Goal: Transaction & Acquisition: Purchase product/service

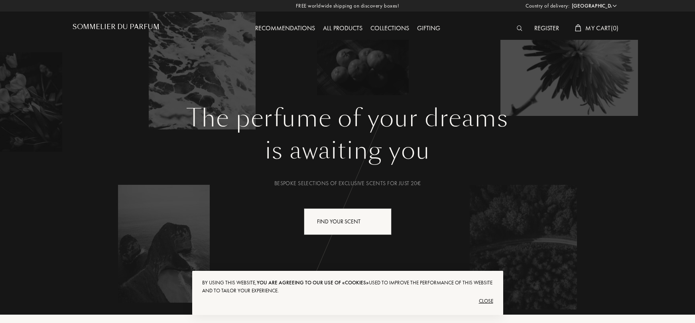
select select "ES"
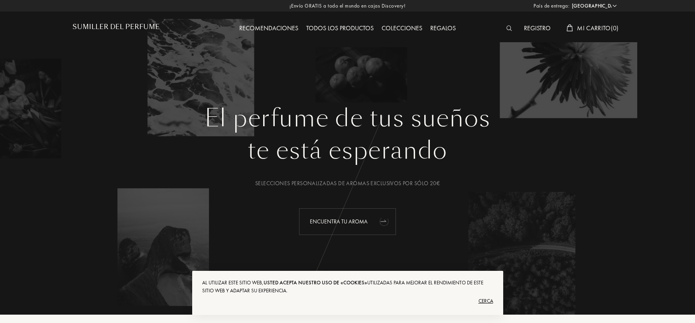
click at [340, 228] on div "Encuentra tu aroma" at bounding box center [347, 221] width 97 height 27
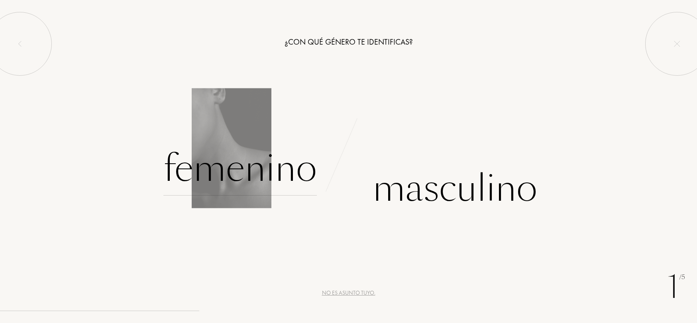
click at [295, 170] on font "Femenino" at bounding box center [239, 168] width 153 height 50
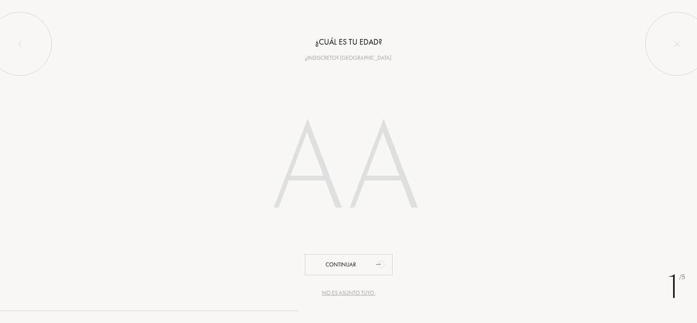
click at [375, 173] on input "number" at bounding box center [348, 170] width 227 height 161
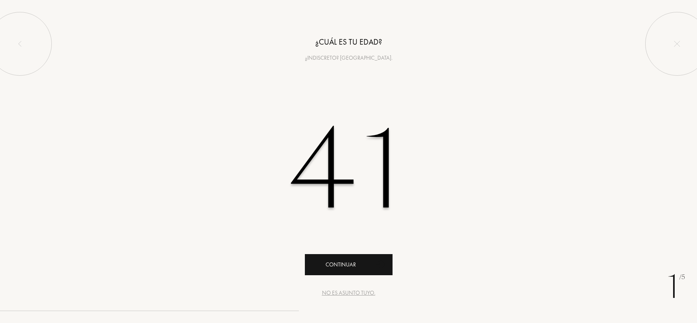
type input "41"
click at [370, 262] on div "Continuar" at bounding box center [349, 264] width 88 height 21
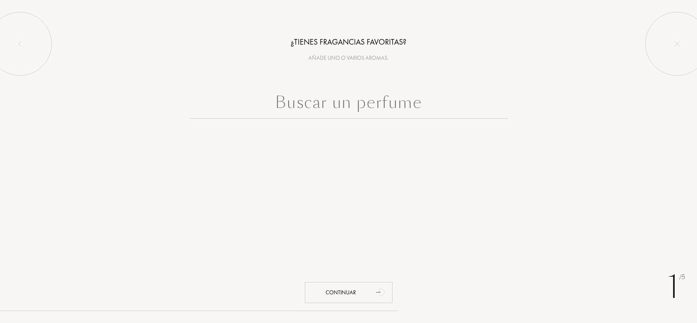
click at [365, 109] on input "text" at bounding box center [348, 104] width 319 height 29
click at [359, 112] on input "text" at bounding box center [348, 104] width 319 height 29
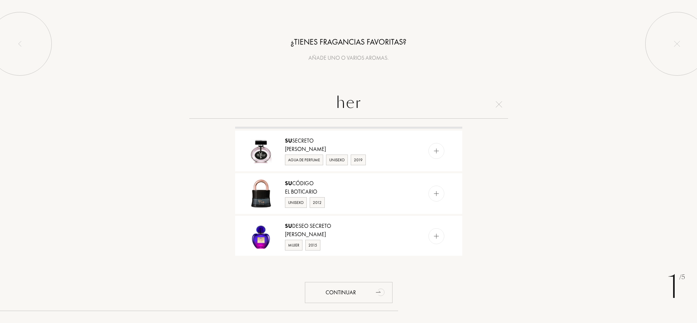
scroll to position [724, 0]
click at [364, 108] on input "her" at bounding box center [348, 104] width 319 height 29
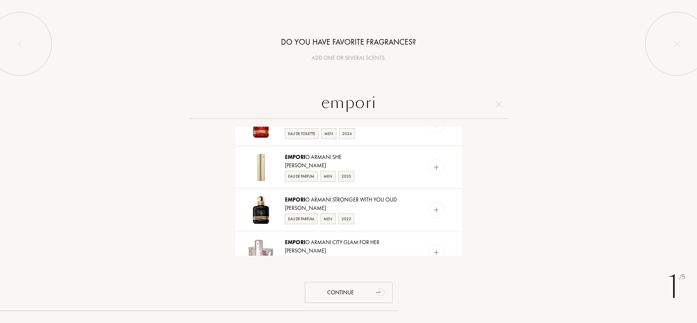
scroll to position [489, 0]
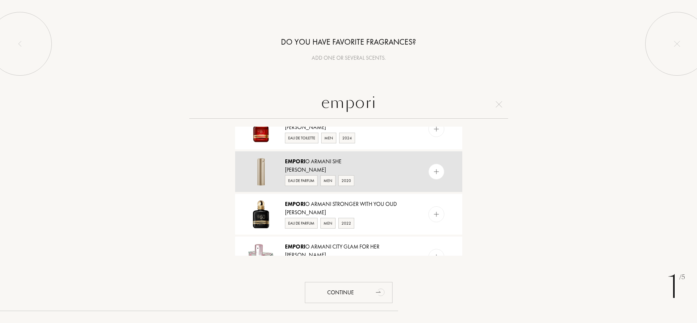
type input "empori"
click at [371, 166] on div "Empori o Armani She" at bounding box center [348, 161] width 127 height 8
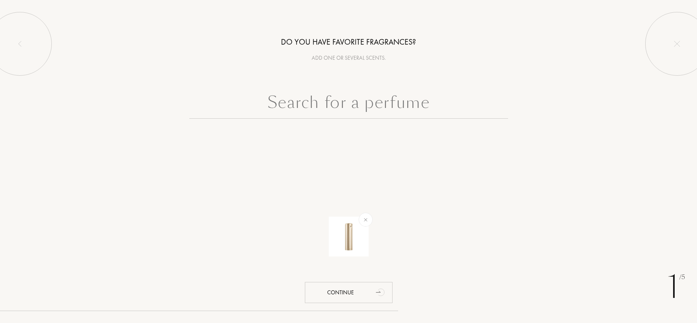
scroll to position [0, 0]
click at [363, 106] on input "text" at bounding box center [348, 104] width 319 height 29
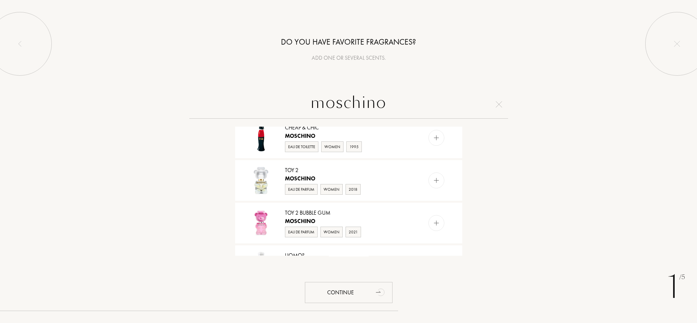
scroll to position [394, 0]
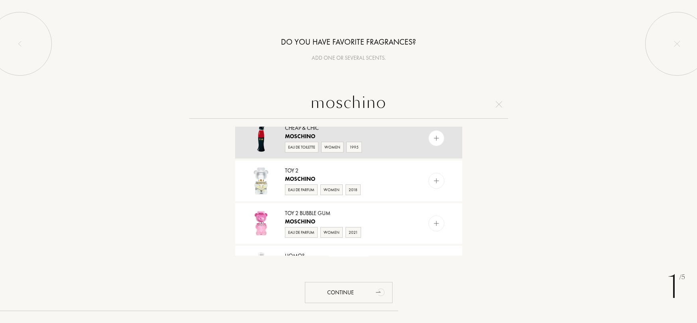
type input "moschino"
click at [394, 143] on div "Eau de Toilette Women 1995" at bounding box center [348, 147] width 127 height 12
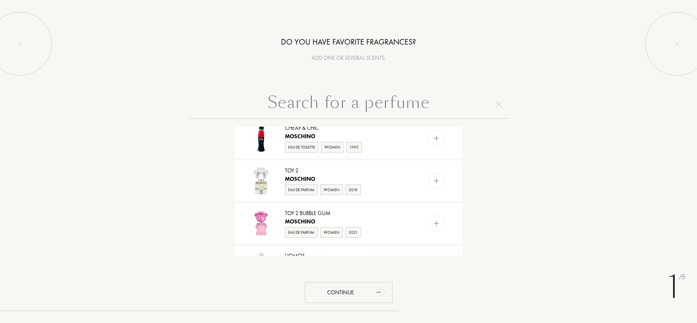
scroll to position [0, 0]
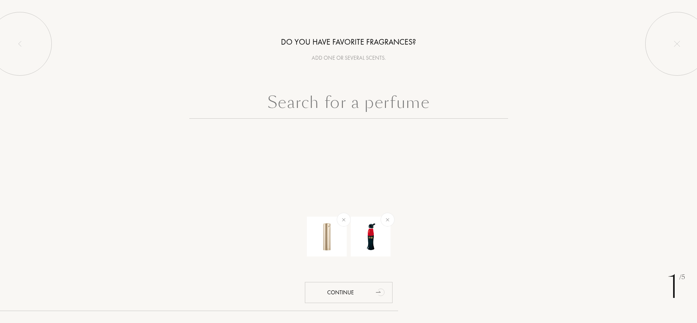
click at [355, 101] on input "text" at bounding box center [348, 104] width 319 height 29
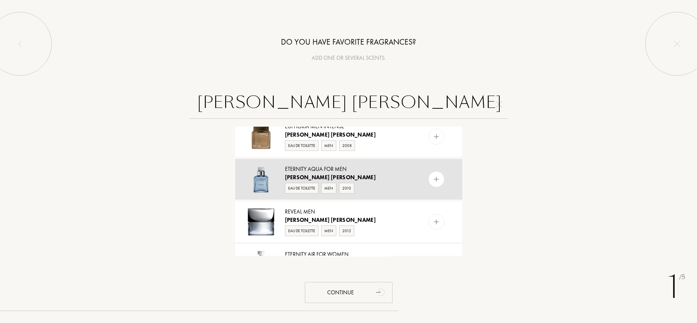
scroll to position [411, 0]
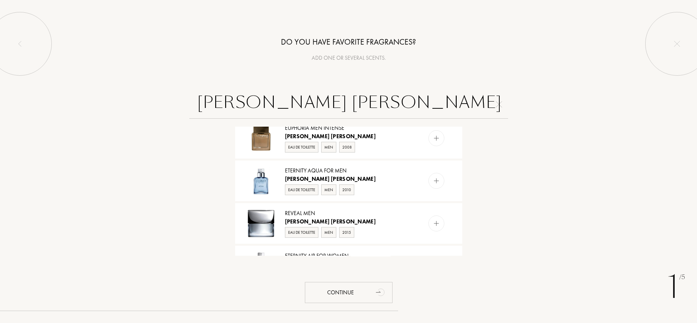
click at [366, 106] on input "calvin klein" at bounding box center [348, 104] width 319 height 29
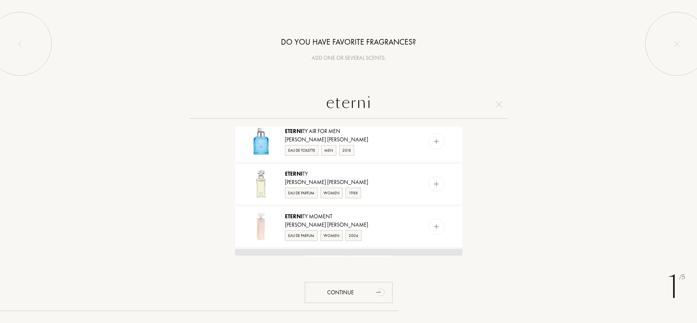
scroll to position [135, 0]
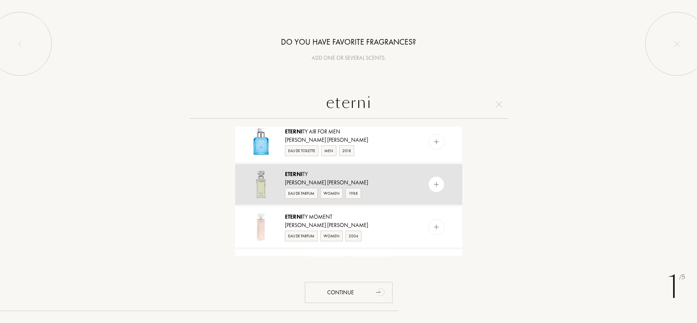
type input "eterni"
click at [388, 182] on div "Calvin Klein" at bounding box center [348, 183] width 127 height 8
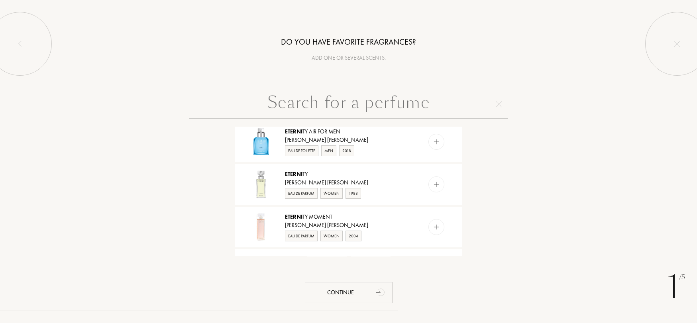
scroll to position [0, 0]
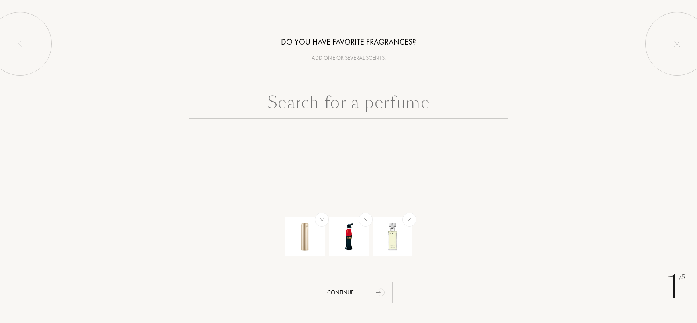
click at [311, 103] on input "text" at bounding box center [348, 104] width 319 height 29
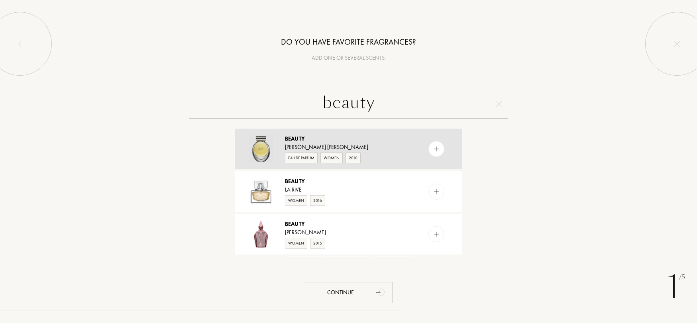
type input "beauty"
click at [434, 150] on img at bounding box center [436, 149] width 8 height 8
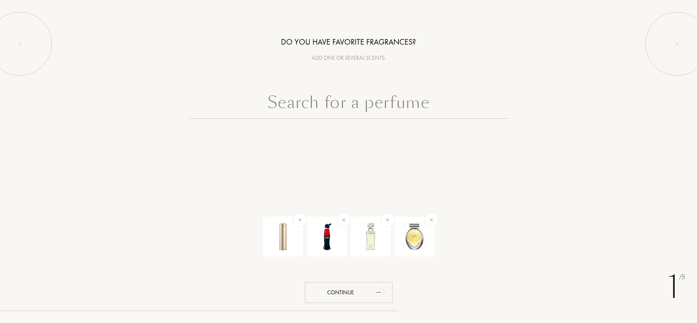
click at [320, 105] on input "text" at bounding box center [348, 104] width 319 height 29
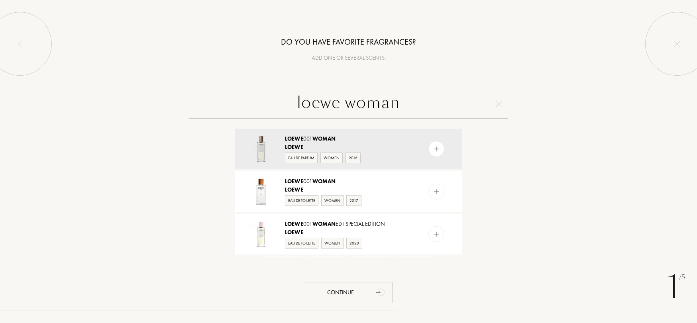
click at [399, 100] on input "loewe woman" at bounding box center [348, 104] width 319 height 29
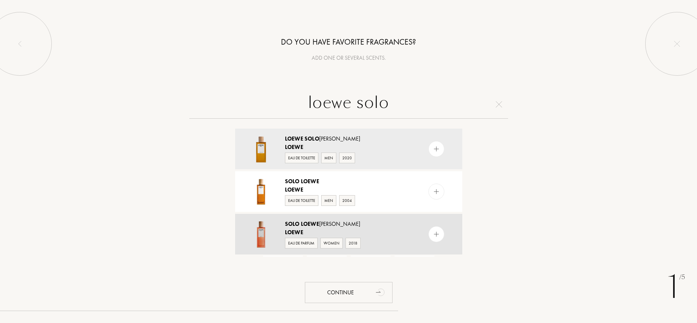
type input "loewe solo"
click at [392, 225] on div "Solo Loewe Ella" at bounding box center [348, 224] width 127 height 8
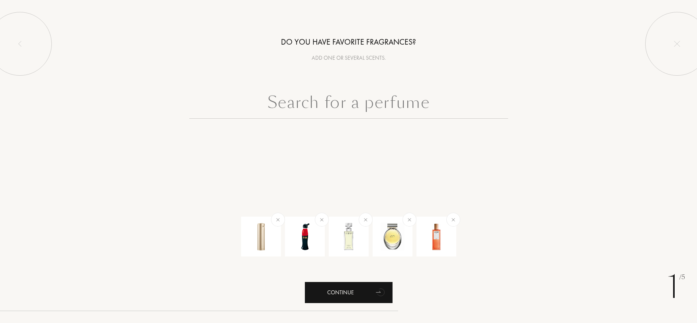
click at [334, 294] on div "Continue" at bounding box center [349, 292] width 88 height 21
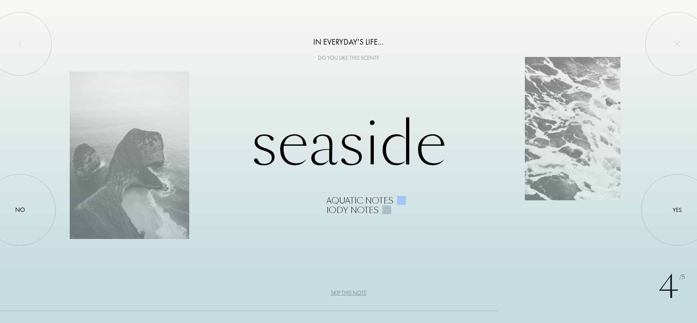
click at [350, 147] on div "Seaside Aquatic notes Iody notes" at bounding box center [348, 161] width 557 height 107
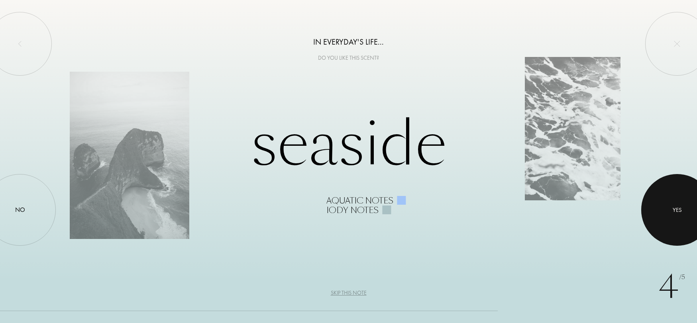
click at [679, 222] on div at bounding box center [677, 210] width 72 height 72
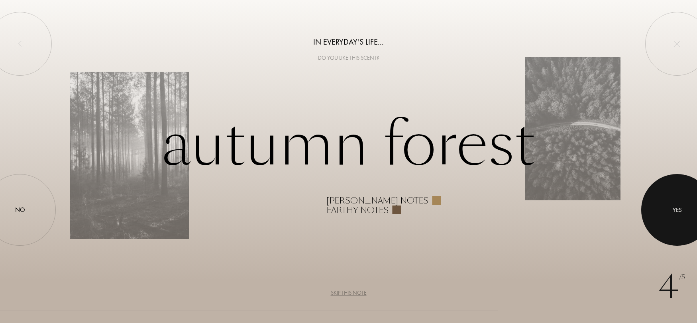
click at [679, 222] on div at bounding box center [677, 210] width 72 height 72
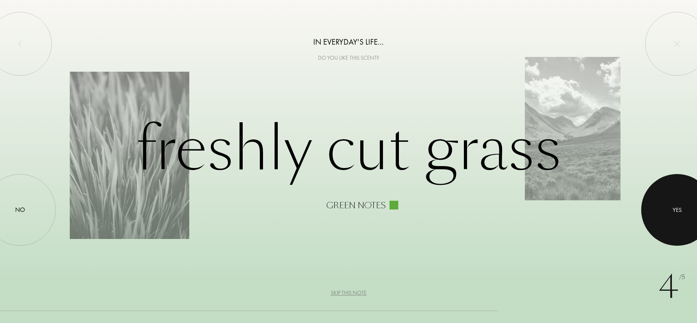
click at [662, 210] on div at bounding box center [677, 210] width 72 height 72
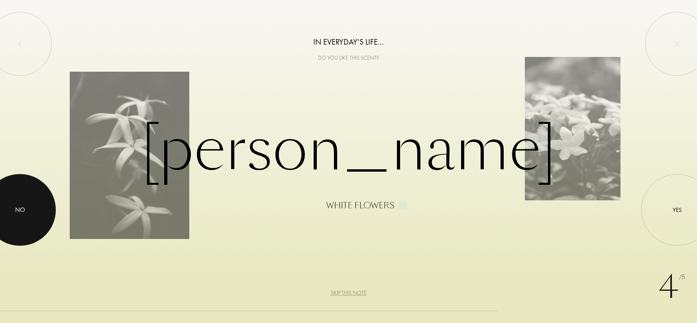
click at [10, 226] on div at bounding box center [20, 210] width 72 height 72
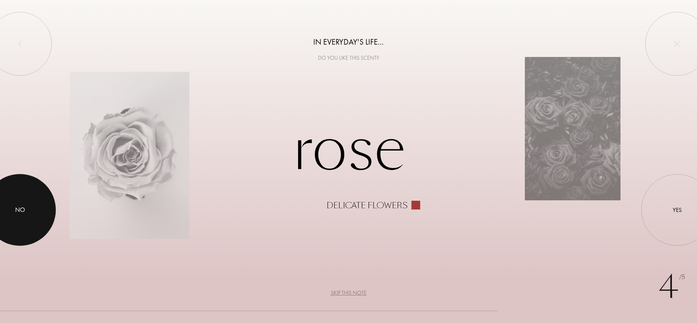
click at [29, 224] on div at bounding box center [20, 210] width 72 height 72
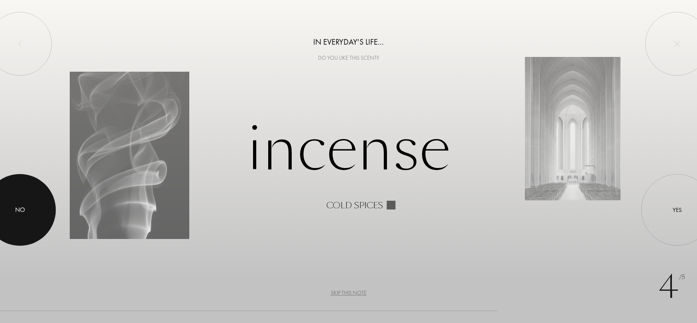
click at [3, 220] on div at bounding box center [20, 210] width 72 height 72
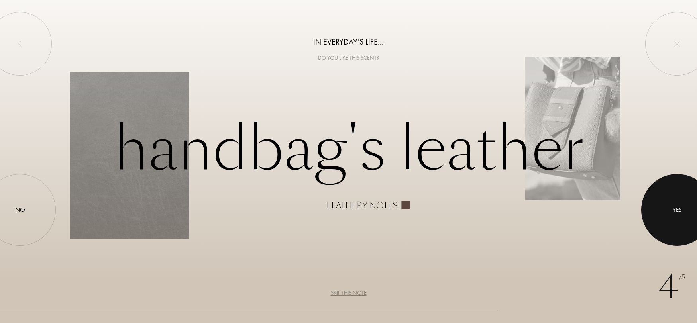
click at [652, 210] on div "Yes" at bounding box center [677, 210] width 72 height 72
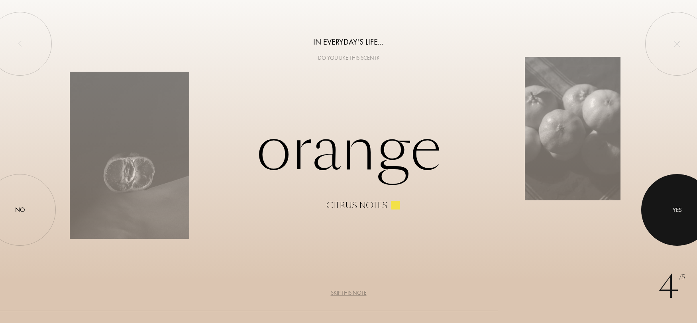
click at [662, 212] on div at bounding box center [677, 210] width 72 height 72
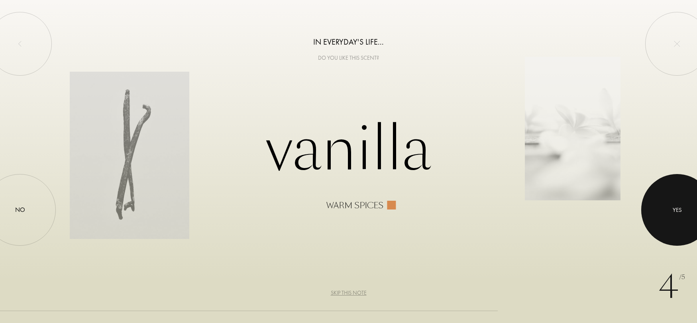
click at [655, 212] on div at bounding box center [677, 210] width 72 height 72
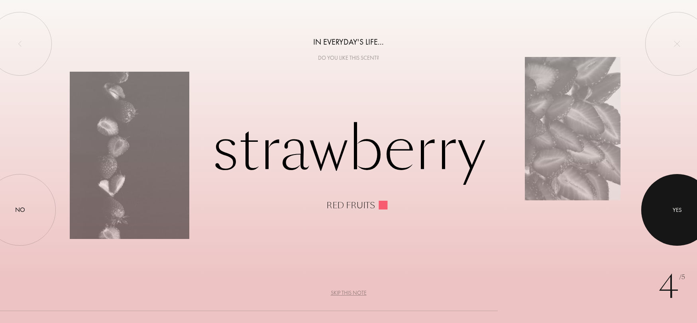
click at [669, 222] on div at bounding box center [677, 210] width 72 height 72
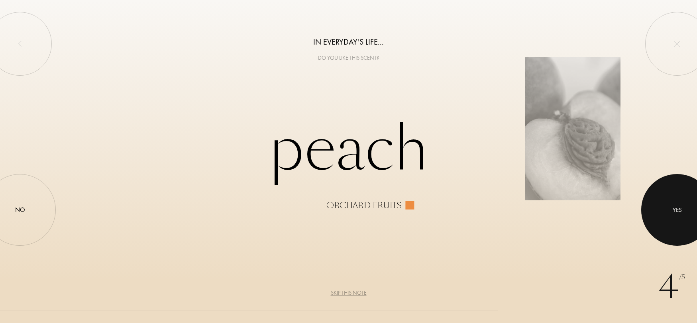
click at [664, 209] on div at bounding box center [677, 210] width 72 height 72
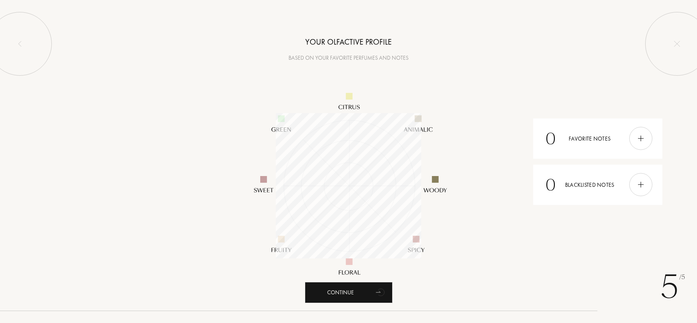
scroll to position [145, 145]
click at [348, 289] on div "Continue" at bounding box center [349, 292] width 88 height 21
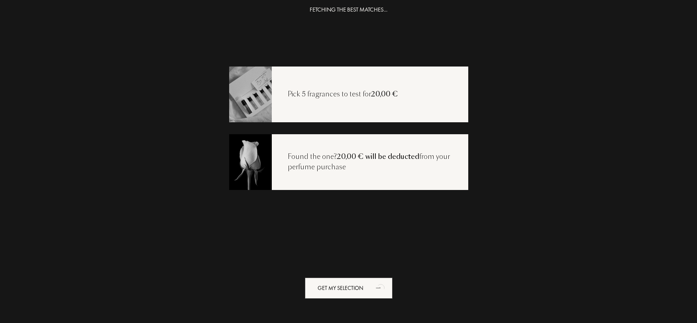
scroll to position [16, 0]
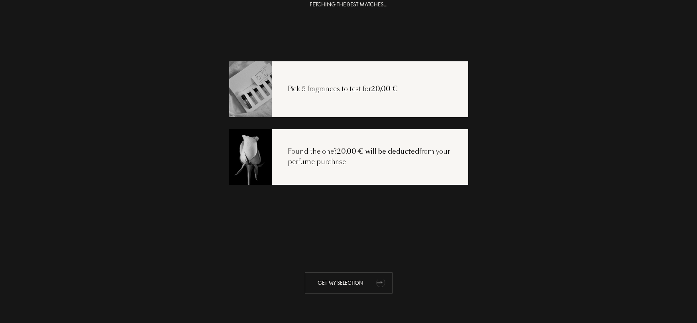
click at [353, 282] on div "Get my selection" at bounding box center [349, 283] width 88 height 21
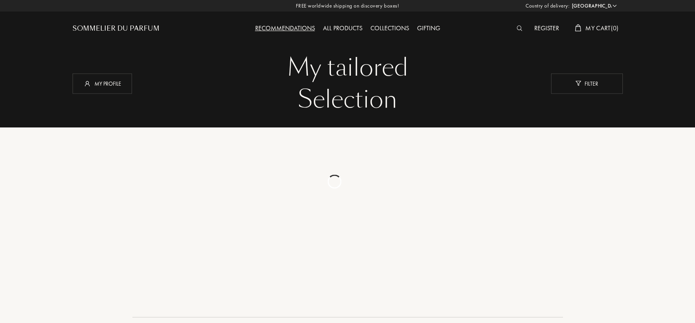
select select "ES"
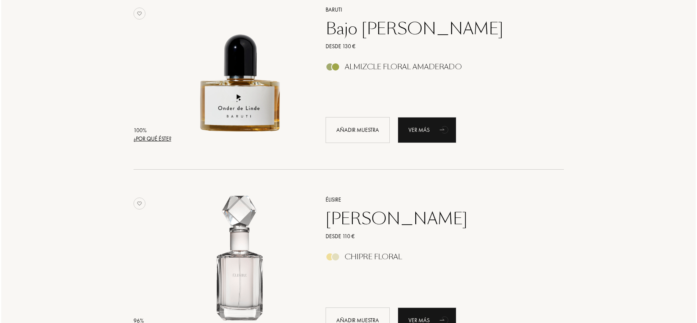
scroll to position [73, 0]
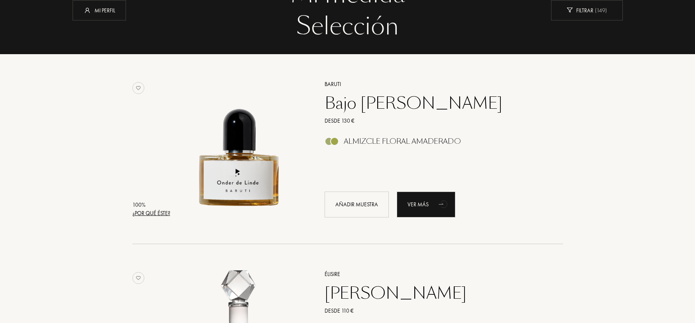
click at [145, 214] on font "¿Por qué éste?" at bounding box center [151, 213] width 38 height 7
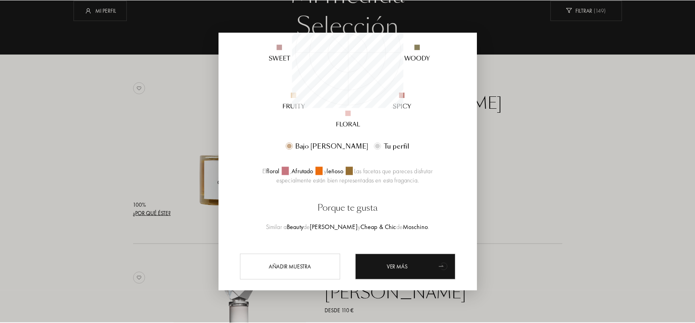
scroll to position [163, 0]
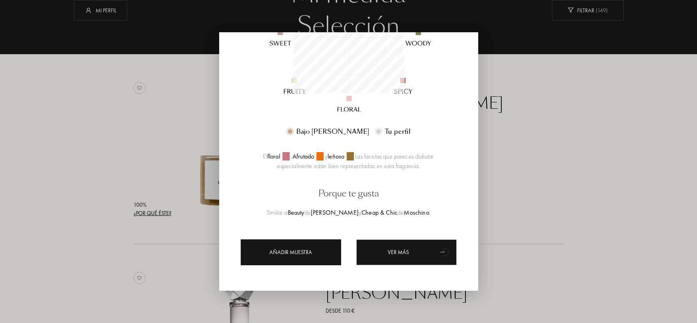
click at [300, 247] on div "Añadir muestra" at bounding box center [291, 252] width 100 height 26
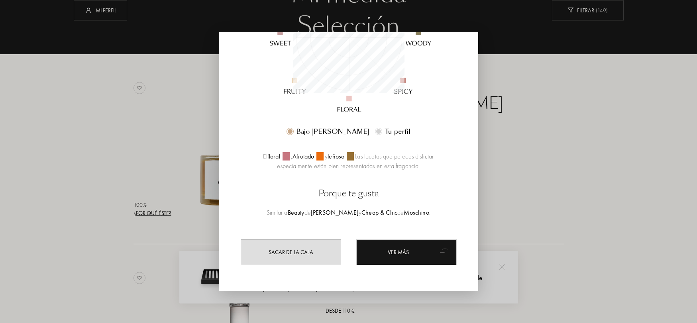
click at [608, 184] on div at bounding box center [348, 161] width 697 height 323
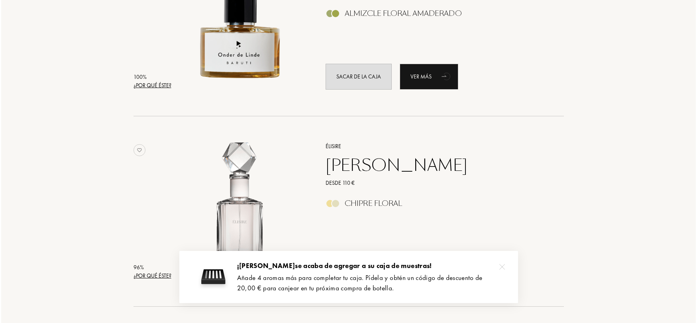
scroll to position [266, 0]
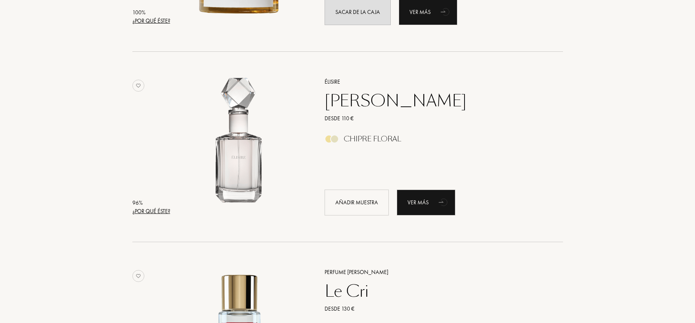
click at [159, 212] on font "¿Por qué éste?" at bounding box center [151, 211] width 38 height 7
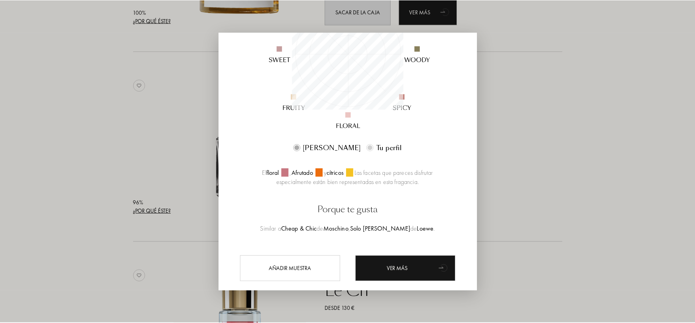
scroll to position [163, 0]
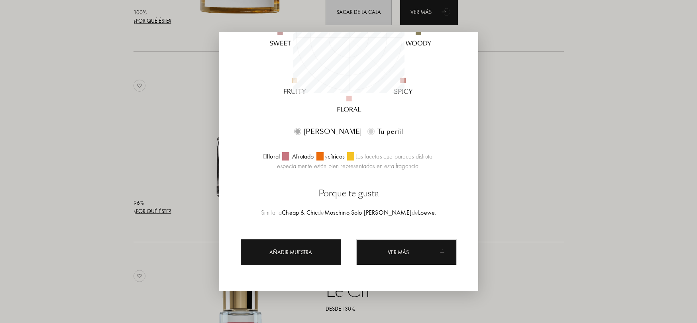
click at [303, 250] on font "Añadir muestra" at bounding box center [290, 251] width 43 height 7
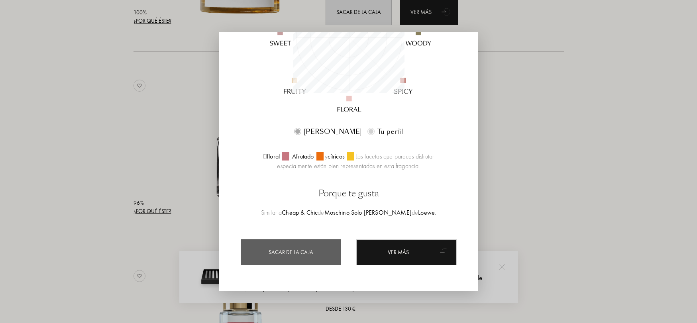
click at [542, 214] on div at bounding box center [348, 161] width 697 height 323
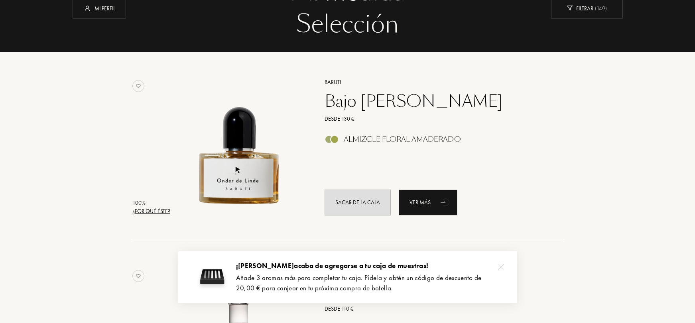
scroll to position [79, 0]
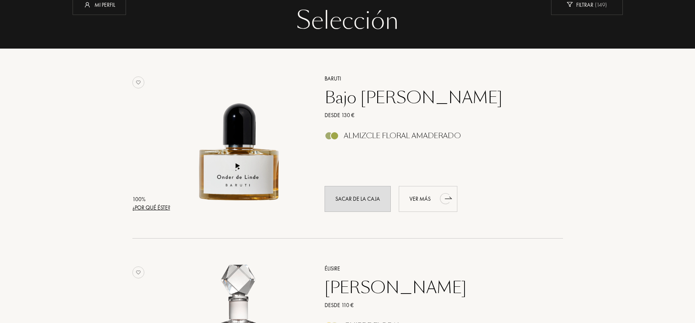
click at [432, 201] on div "Ver más" at bounding box center [427, 199] width 59 height 26
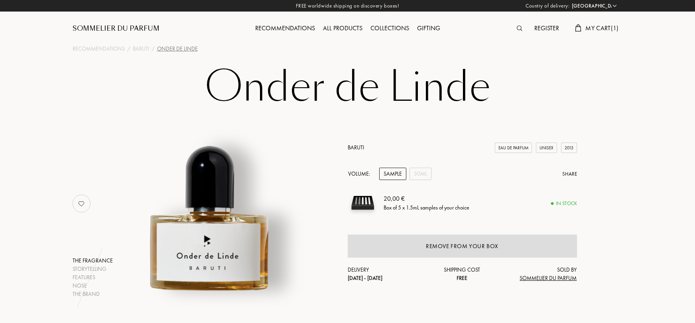
select select "ES"
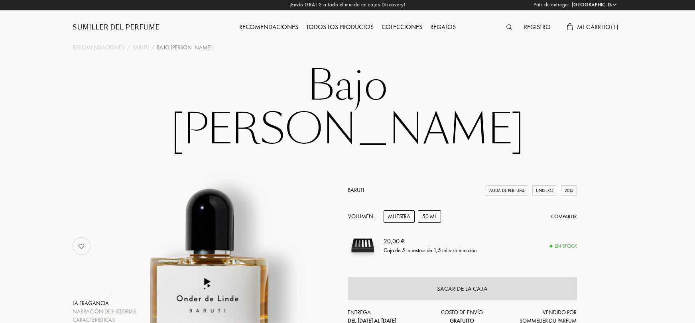
scroll to position [2, 0]
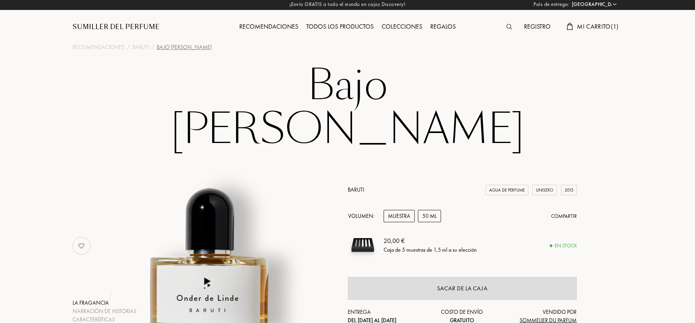
click at [433, 212] on font "50 ml" at bounding box center [429, 215] width 14 height 7
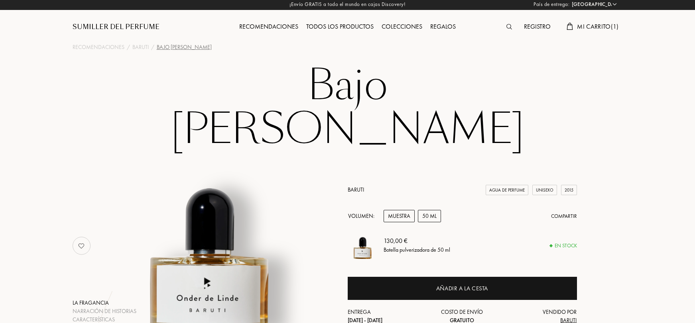
click at [384, 210] on div "Muestra" at bounding box center [398, 216] width 31 height 12
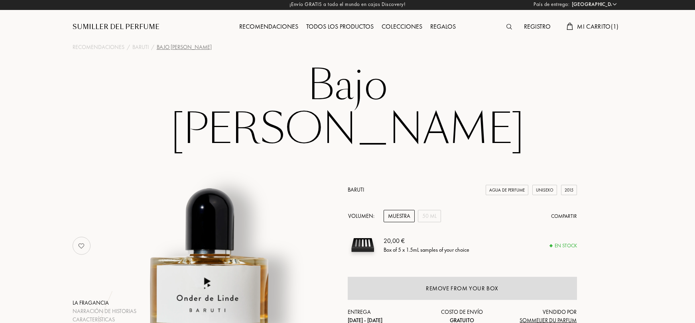
click at [388, 212] on font "Muestra" at bounding box center [399, 215] width 22 height 7
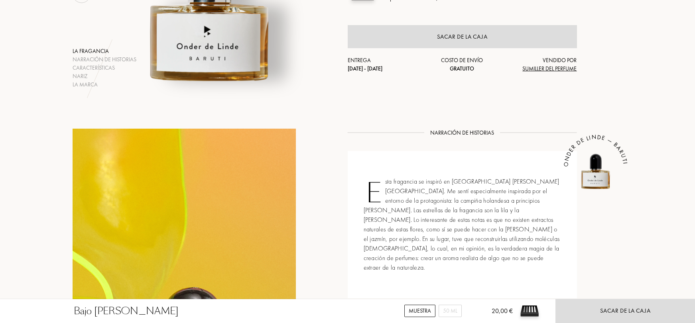
scroll to position [0, 0]
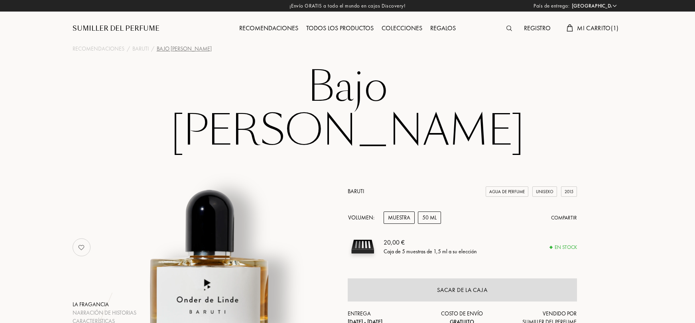
click at [439, 212] on div "50 ml" at bounding box center [429, 218] width 23 height 12
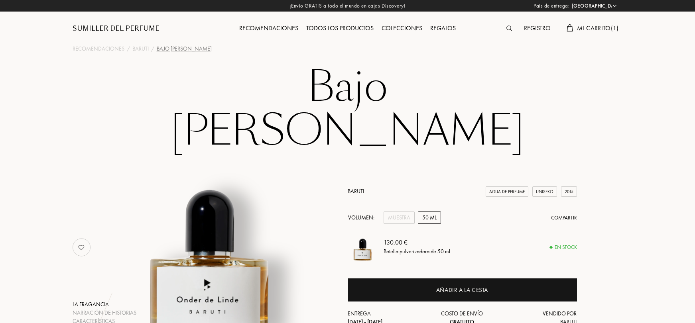
click at [465, 232] on div "130,00 € Botella pulverizadora de 50 ml" at bounding box center [479, 247] width 193 height 30
